Goal: Information Seeking & Learning: Learn about a topic

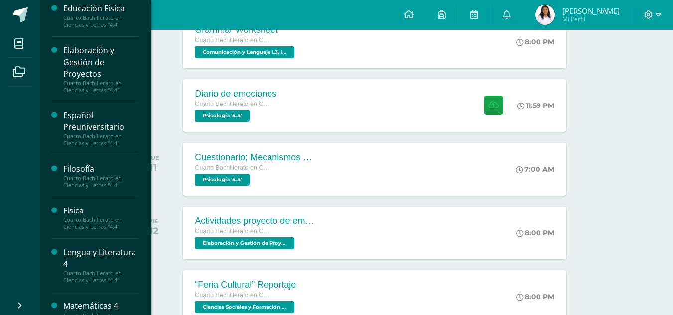
scroll to position [71, 0]
click at [82, 116] on div "Español Preuniversitario" at bounding box center [101, 120] width 76 height 23
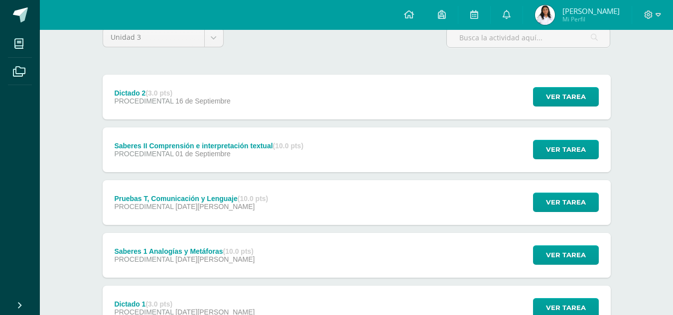
scroll to position [92, 0]
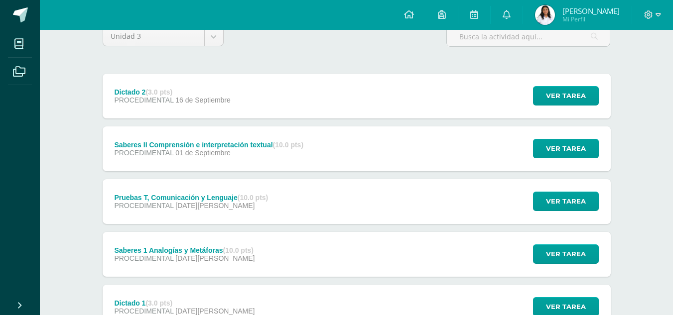
click at [365, 150] on div "Saberes II Comprensión e interpretación textual (10.0 pts) PROCEDIMENTAL [DATE]…" at bounding box center [357, 148] width 508 height 45
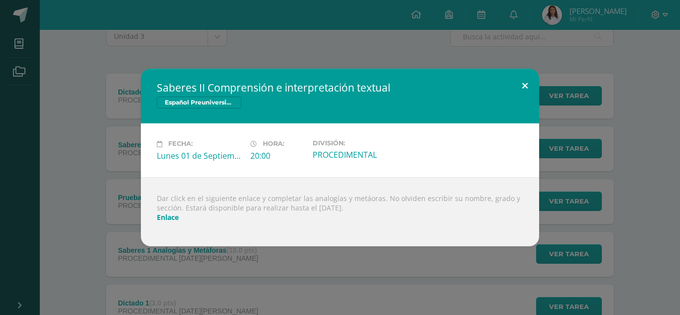
click at [525, 83] on button at bounding box center [525, 86] width 28 height 34
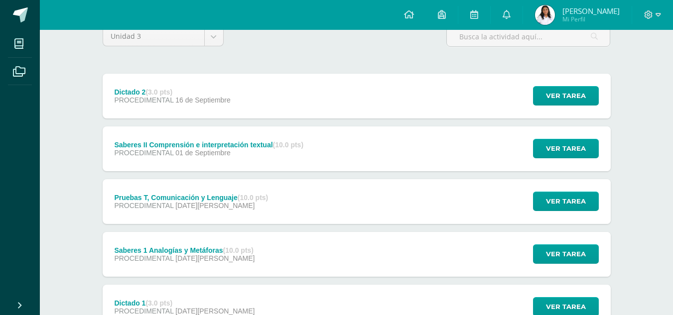
click at [548, 16] on img at bounding box center [545, 15] width 20 height 20
